Goal: Task Accomplishment & Management: Use online tool/utility

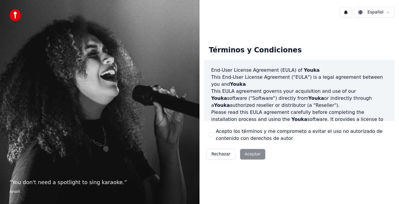
click at [214, 132] on div "Acepto los términos y me comprometo a evitar el uso no autorizado de contenido …" at bounding box center [299, 135] width 181 height 14
drag, startPoint x: 212, startPoint y: 139, endPoint x: 212, endPoint y: 135, distance: 3.5
click at [212, 138] on div "Acepto los términos y me comprometo a evitar el uso no autorizado de contenido …" at bounding box center [299, 135] width 181 height 14
click at [212, 135] on button "Acepto los términos y me comprometo a evitar el uso no autorizado de contenido …" at bounding box center [211, 134] width 5 height 5
click at [250, 153] on button "Aceptar" at bounding box center [252, 154] width 25 height 11
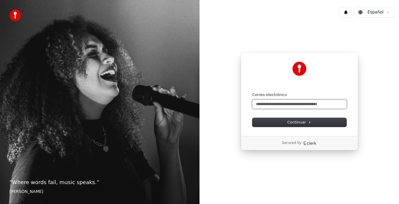
click at [300, 102] on input "Correo electrónico" at bounding box center [300, 104] width 94 height 9
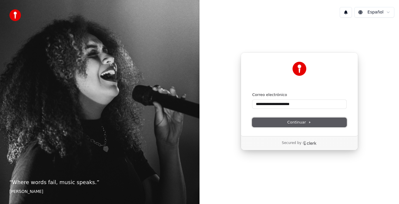
click at [328, 121] on button "Continuar" at bounding box center [300, 122] width 94 height 9
type input "**********"
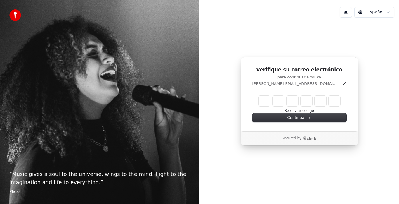
click at [263, 102] on input "Enter verification code" at bounding box center [300, 101] width 82 height 11
type input "******"
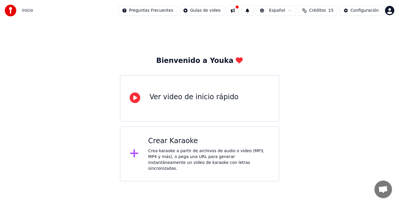
click at [162, 151] on div "Crea karaoke a partir de archivos de audio o video (MP3, MP4 y más), o pega una…" at bounding box center [208, 159] width 121 height 23
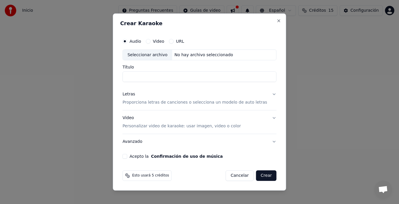
click at [211, 103] on p "Proporciona letras de canciones o selecciona un modelo de auto letras" at bounding box center [194, 103] width 145 height 6
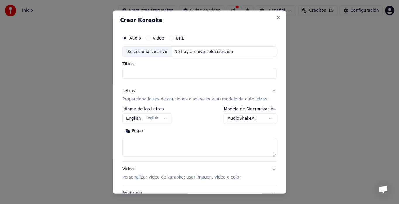
click at [227, 102] on p "Proporciona letras de canciones o selecciona un modelo de auto letras" at bounding box center [194, 99] width 145 height 6
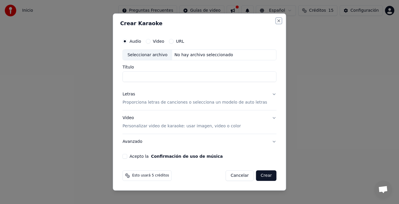
click at [277, 20] on button "Close" at bounding box center [279, 20] width 5 height 5
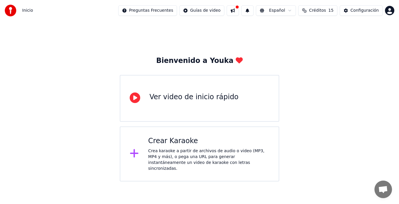
click at [22, 12] on span "Inicio" at bounding box center [27, 11] width 11 height 6
drag, startPoint x: 25, startPoint y: 9, endPoint x: 21, endPoint y: 9, distance: 3.8
click at [23, 9] on span "Inicio" at bounding box center [27, 11] width 11 height 6
click at [14, 8] on img at bounding box center [11, 11] width 12 height 12
